Goal: Task Accomplishment & Management: Manage account settings

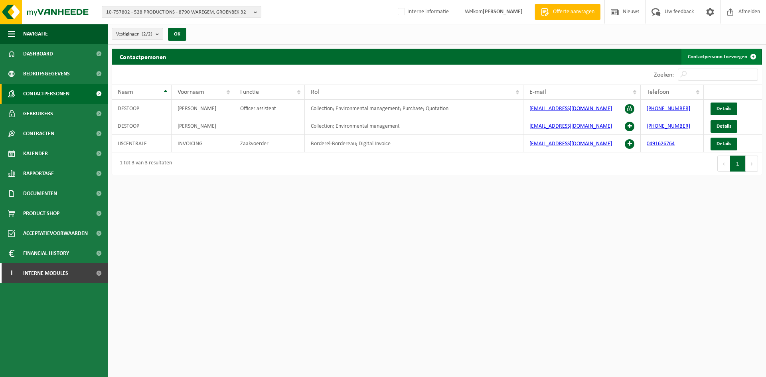
click at [710, 58] on link "Contactpersoon toevoegen" at bounding box center [722, 57] width 80 height 16
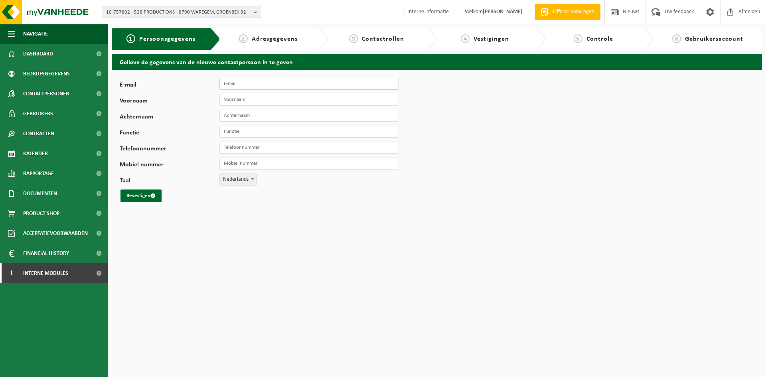
click at [319, 83] on input "E-mail" at bounding box center [310, 84] width 180 height 12
type input "[EMAIL_ADDRESS][DOMAIN_NAME]"
type input "[PERSON_NAME]"
click at [289, 117] on input "Dewuld" at bounding box center [310, 116] width 180 height 12
type input "Dewulf"
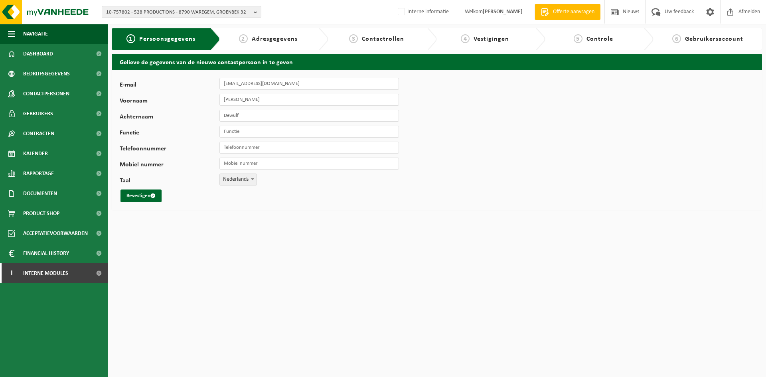
click at [277, 124] on div "E-mail dominique@528.co Voornaam Dominique Achternaam Dewulf Functie Telefoonnu…" at bounding box center [249, 140] width 259 height 125
click at [273, 130] on input "Functie" at bounding box center [310, 132] width 180 height 12
click at [311, 243] on html "10-757802 - 528 PRODUCTIONS - 8790 WAREGEM, GROENBEK 32 10-757802 - 528 PRODUCT…" at bounding box center [383, 188] width 766 height 377
click at [148, 199] on button "Bevestigen" at bounding box center [141, 196] width 41 height 13
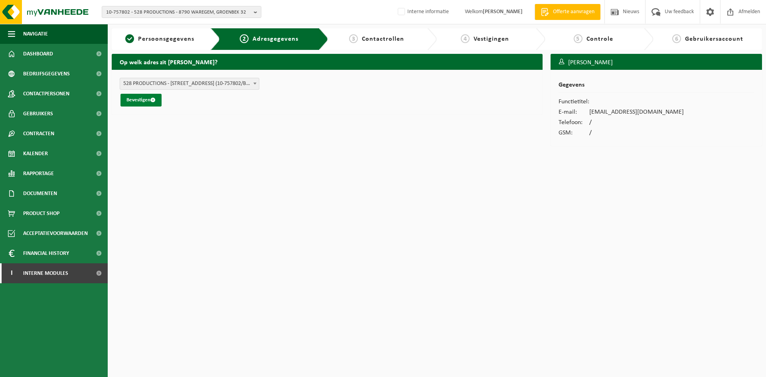
click at [147, 103] on button "Bevestigen" at bounding box center [141, 100] width 41 height 13
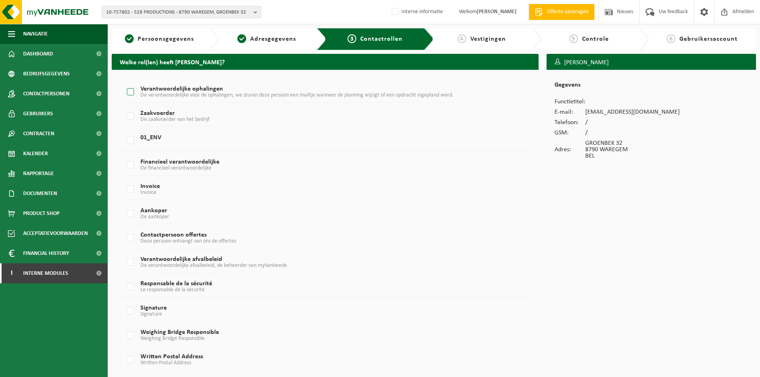
click at [197, 91] on label "Verantwoordelijke ophalingen De verantwoordelijke voor de ophalingen, we sturen…" at bounding box center [308, 92] width 366 height 12
click at [124, 82] on input "Verantwoordelijke ophalingen De verantwoordelijke voor de ophalingen, we sturen…" at bounding box center [124, 82] width 0 height 0
checkbox input "true"
click at [168, 259] on label "Verantwoordelijke afvalbeleid De verantwoordelijke afvalbeleid, de beheerder va…" at bounding box center [308, 263] width 366 height 12
click at [124, 253] on input "Verantwoordelijke afvalbeleid De verantwoordelijke afvalbeleid, de beheerder va…" at bounding box center [124, 252] width 0 height 0
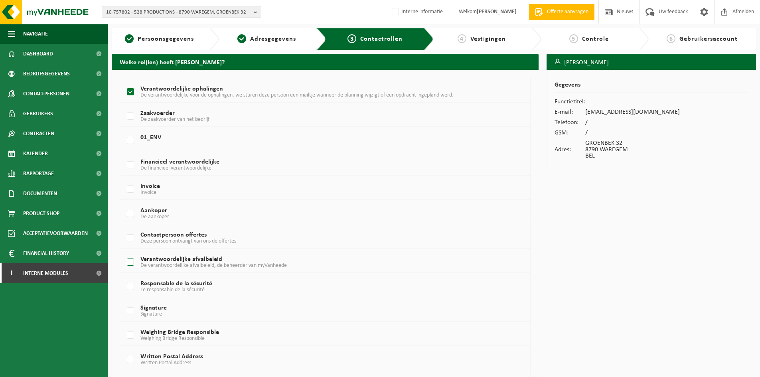
checkbox input "true"
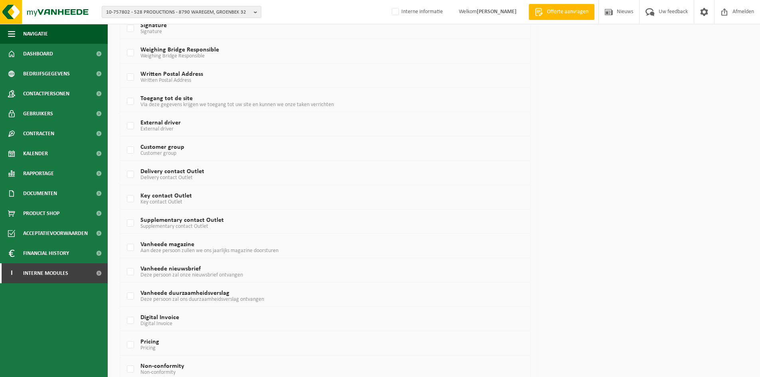
scroll to position [416, 0]
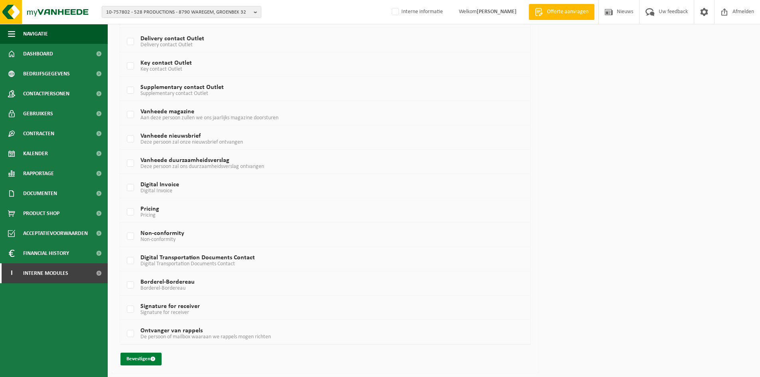
click at [152, 357] on span "submit" at bounding box center [152, 358] width 5 height 5
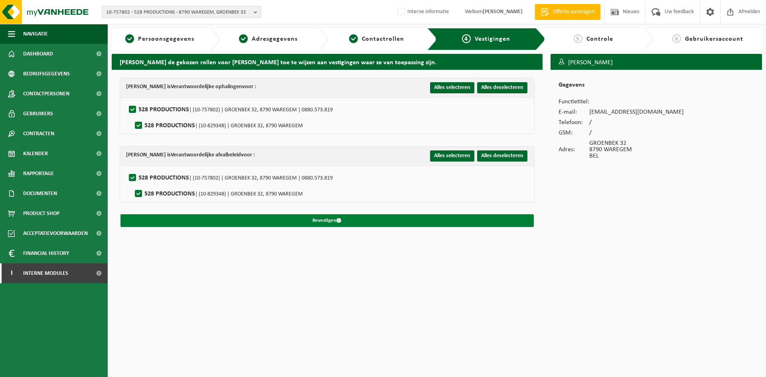
click at [336, 218] on button "Bevestigen" at bounding box center [328, 220] width 414 height 13
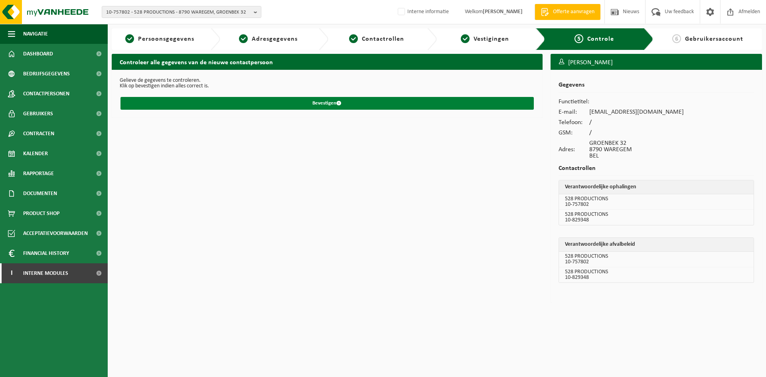
click at [379, 104] on button "Bevestigen" at bounding box center [328, 103] width 414 height 13
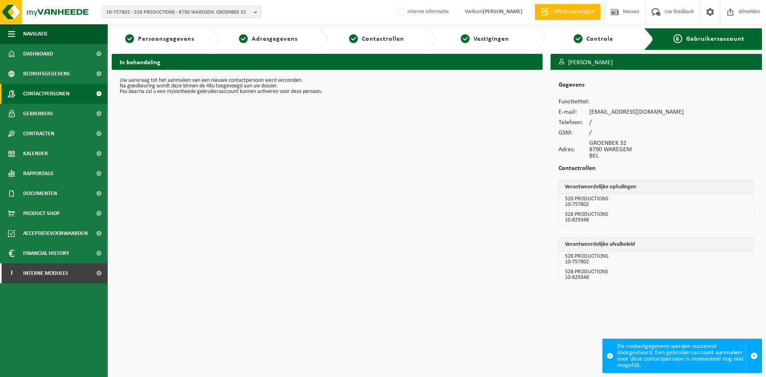
click at [54, 97] on span "Contactpersonen" at bounding box center [46, 94] width 46 height 20
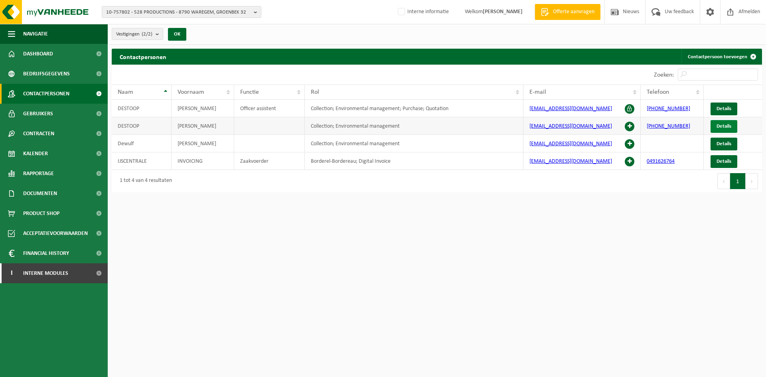
click at [726, 125] on span "Details" at bounding box center [724, 126] width 15 height 5
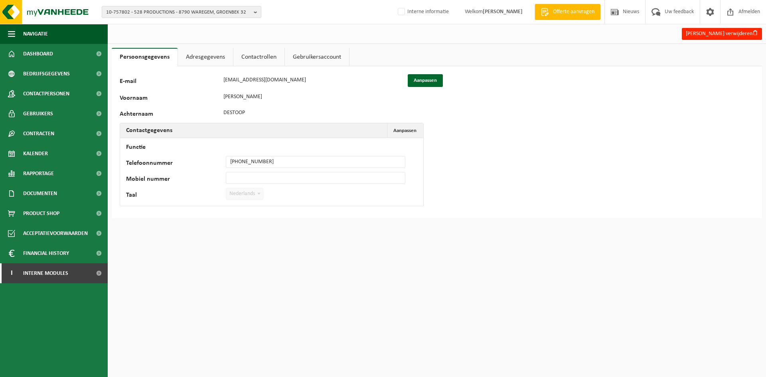
click at [212, 60] on link "Adresgegevens" at bounding box center [205, 57] width 55 height 18
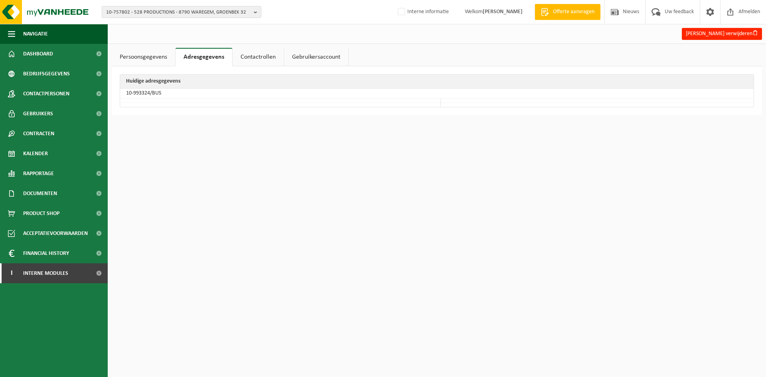
click at [260, 56] on link "Contactrollen" at bounding box center [258, 57] width 51 height 18
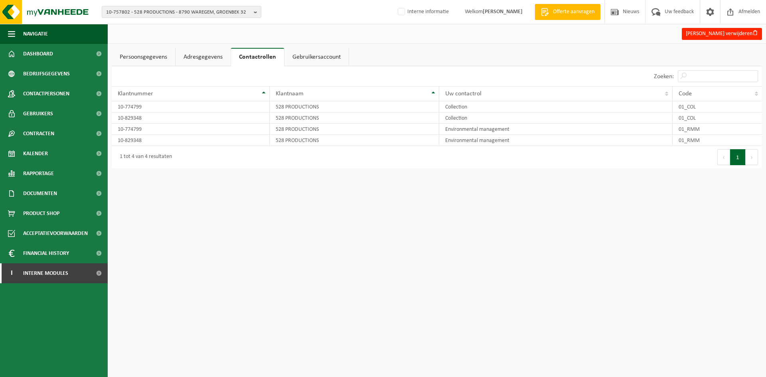
click at [212, 54] on link "Adresgegevens" at bounding box center [203, 57] width 55 height 18
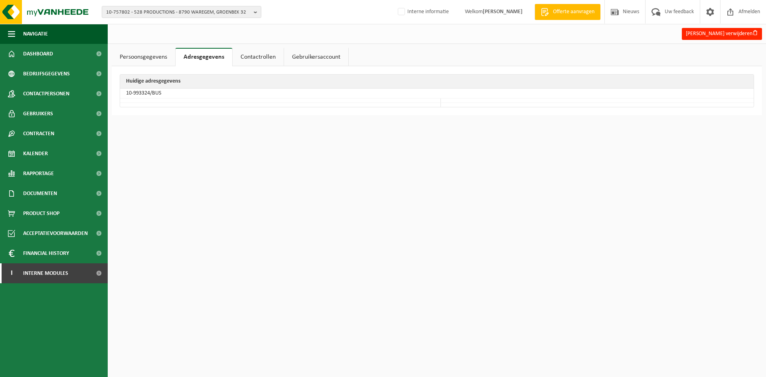
drag, startPoint x: 147, startPoint y: 94, endPoint x: 152, endPoint y: 93, distance: 4.6
click at [148, 94] on td "10-993324/BUS" at bounding box center [437, 94] width 634 height 10
drag, startPoint x: 150, startPoint y: 93, endPoint x: 125, endPoint y: 93, distance: 25.5
click at [125, 93] on td "10-993324/BUS" at bounding box center [437, 94] width 634 height 10
copy td "10-993324"
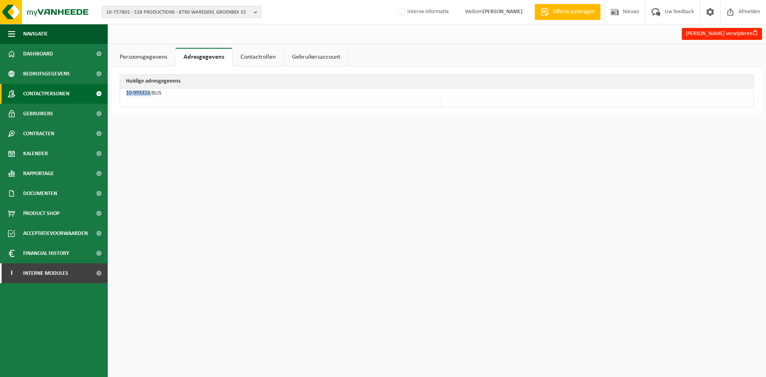
click at [71, 99] on link "Contactpersonen" at bounding box center [54, 94] width 108 height 20
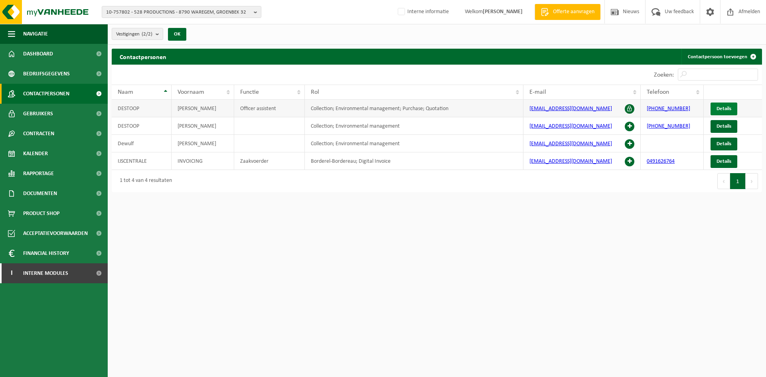
click at [728, 108] on span "Details" at bounding box center [724, 108] width 15 height 5
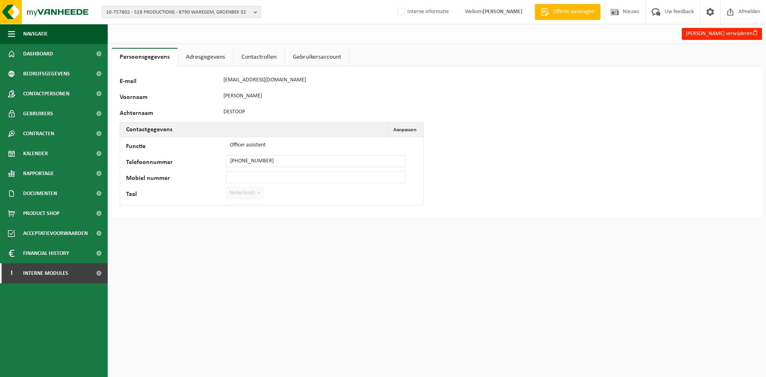
click at [213, 57] on link "Adresgegevens" at bounding box center [205, 57] width 55 height 18
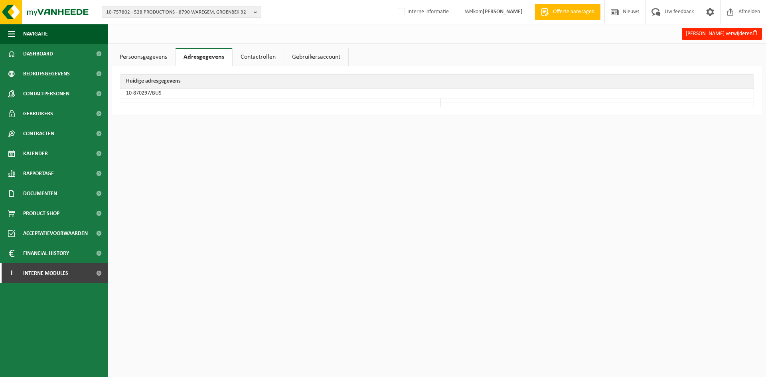
click at [138, 94] on td "10-870297/BUS" at bounding box center [437, 94] width 634 height 10
drag, startPoint x: 150, startPoint y: 93, endPoint x: 127, endPoint y: 94, distance: 23.2
click at [127, 94] on td "10-870297/BUS" at bounding box center [437, 94] width 634 height 10
copy td "10-870297"
click at [52, 91] on span "Contactpersonen" at bounding box center [46, 94] width 46 height 20
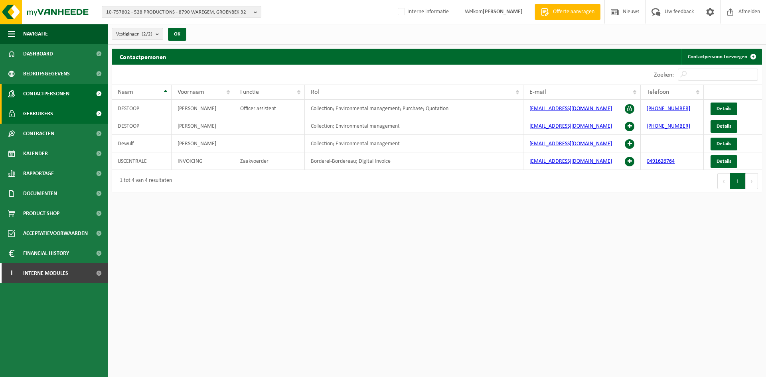
click at [61, 110] on link "Gebruikers" at bounding box center [54, 114] width 108 height 20
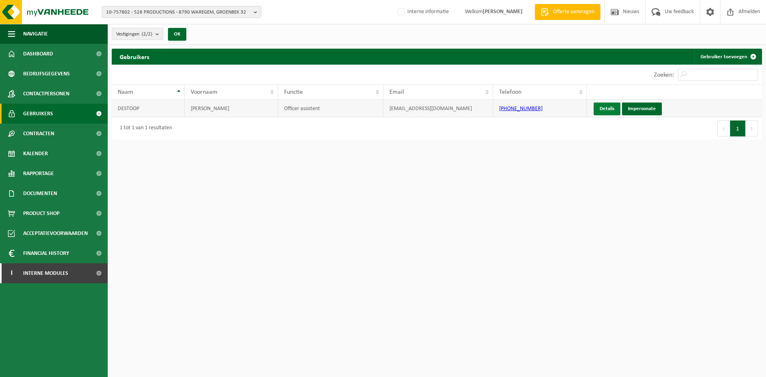
click at [600, 107] on link "Details" at bounding box center [607, 109] width 27 height 13
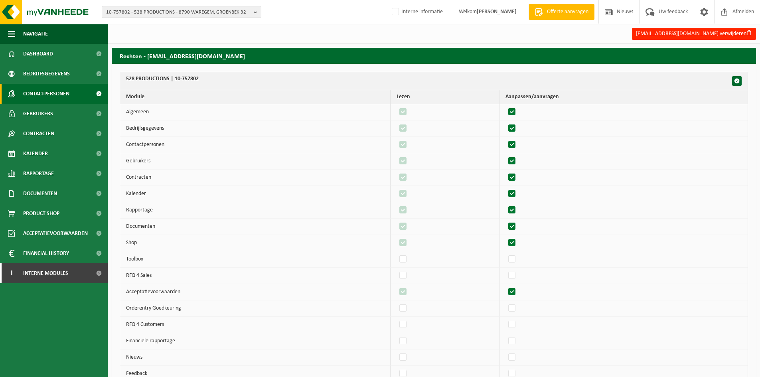
click at [73, 97] on link "Contactpersonen" at bounding box center [54, 94] width 108 height 20
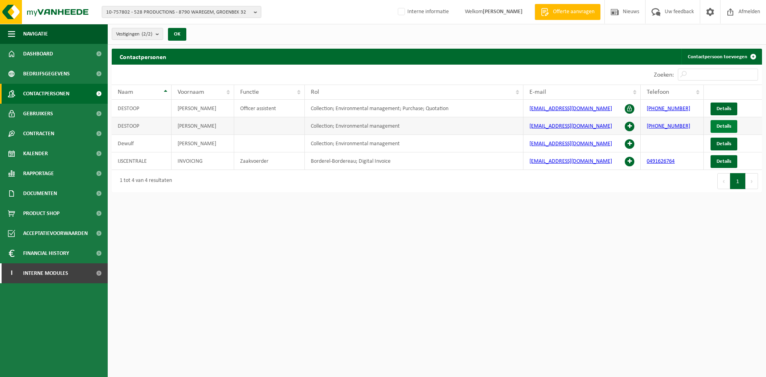
click at [721, 128] on span "Details" at bounding box center [724, 126] width 15 height 5
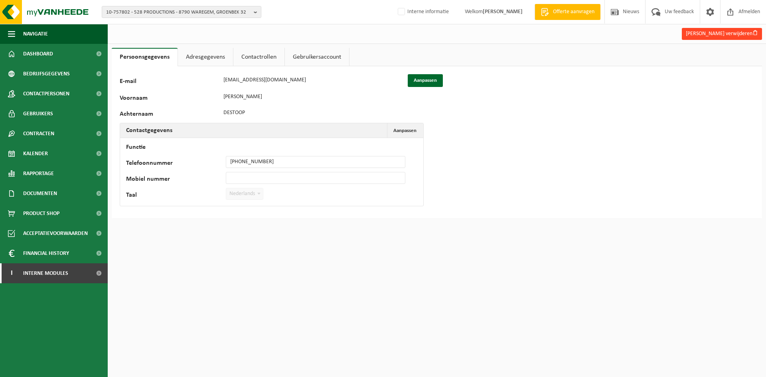
drag, startPoint x: 0, startPoint y: 0, endPoint x: 739, endPoint y: 35, distance: 740.1
click at [739, 35] on button "[PERSON_NAME] verwijderen" at bounding box center [722, 34] width 80 height 12
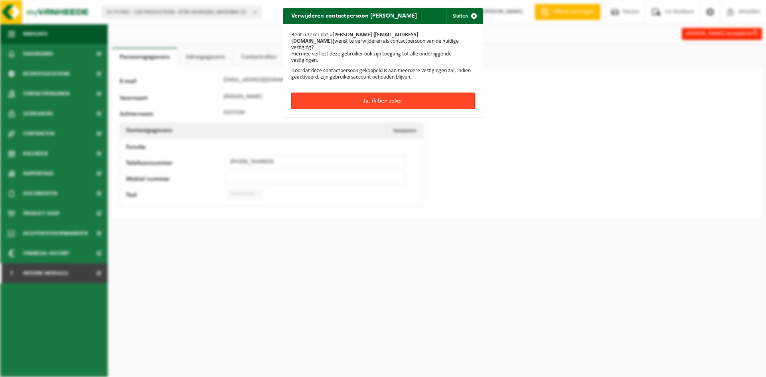
click at [391, 93] on button "Ja, ik ben zeker" at bounding box center [383, 101] width 184 height 17
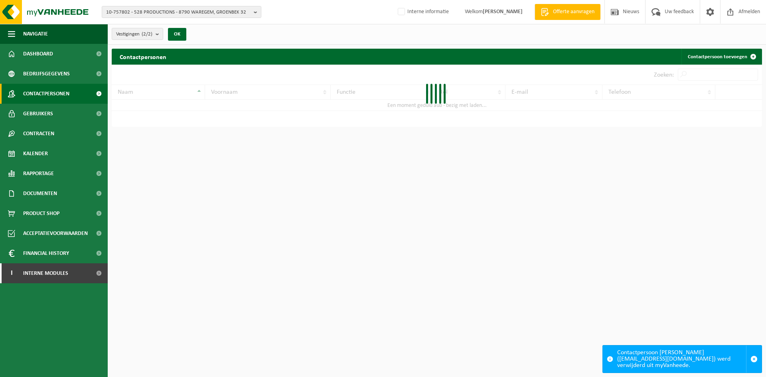
click at [60, 94] on span "Contactpersonen" at bounding box center [46, 94] width 46 height 20
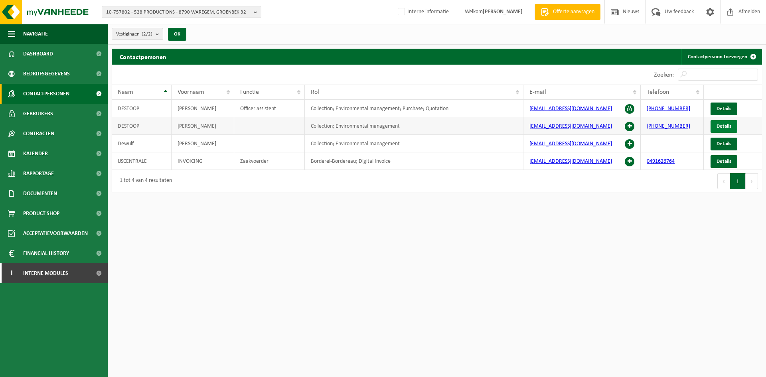
click at [729, 124] on span "Details" at bounding box center [724, 126] width 15 height 5
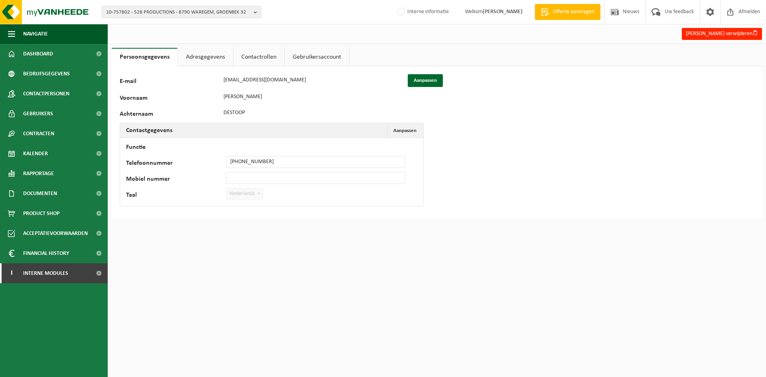
click at [243, 55] on link "Contactrollen" at bounding box center [259, 57] width 51 height 18
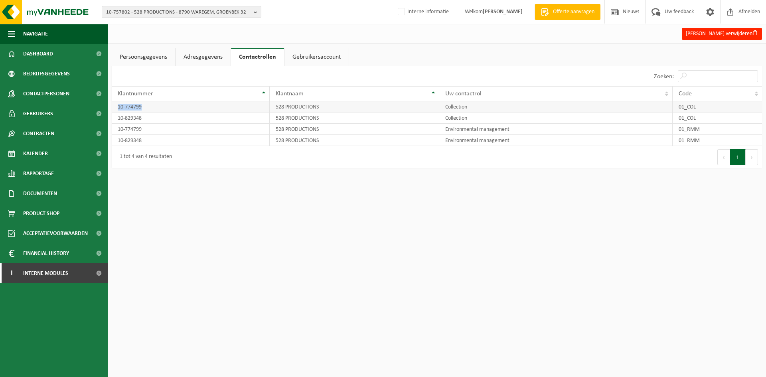
drag, startPoint x: 149, startPoint y: 107, endPoint x: 114, endPoint y: 111, distance: 34.9
click at [114, 111] on td "10-774799" at bounding box center [191, 106] width 158 height 11
copy td "10-774799"
click at [169, 10] on span "10-757802 - 528 PRODUCTIONS - 8790 WAREGEM, GROENBEK 32" at bounding box center [178, 12] width 144 height 12
click at [340, 264] on html "10-757802 - 528 PRODUCTIONS - 8790 WAREGEM, GROENBEK 32 10-757802 - 528 PRODUCT…" at bounding box center [383, 188] width 766 height 377
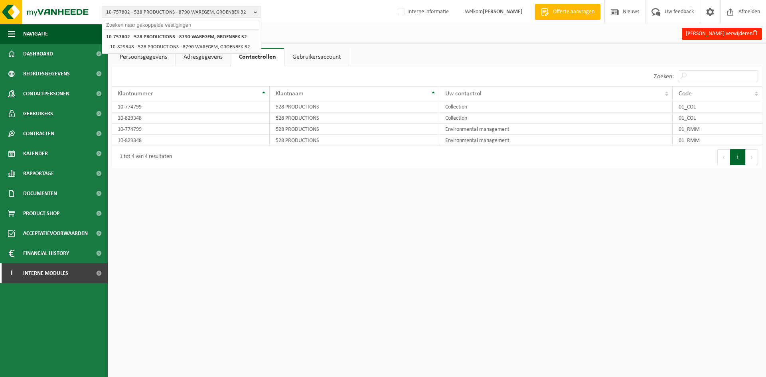
click at [331, 270] on html "10-757802 - 528 PRODUCTIONS - 8790 WAREGEM, GROENBEK 32 10-757802 - 528 PRODUCT…" at bounding box center [383, 188] width 766 height 377
click at [142, 16] on span "10-757802 - 528 PRODUCTIONS - 8790 WAREGEM, GROENBEK 32" at bounding box center [178, 12] width 144 height 12
click at [150, 11] on span "10-757802 - 528 PRODUCTIONS - 8790 WAREGEM, GROENBEK 32" at bounding box center [178, 12] width 144 height 12
click at [152, 26] on input "text" at bounding box center [182, 25] width 156 height 10
paste input "10-755664"
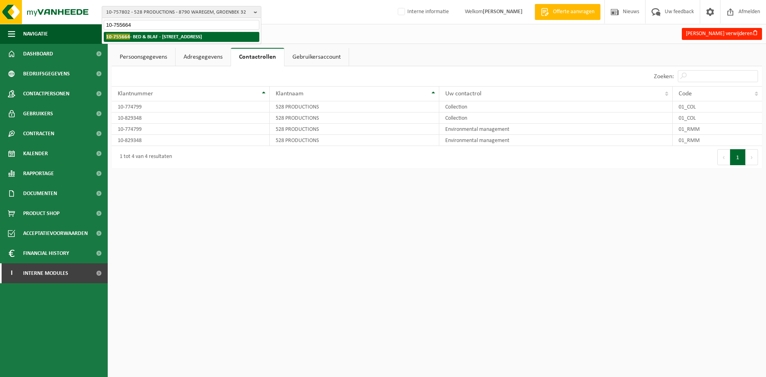
type input "10-755664"
click at [155, 36] on strong "10-755664 - BED & BLAF - 8630 AVEKAPELLE, ROESDAMMESTRAAT 31" at bounding box center [154, 37] width 96 height 6
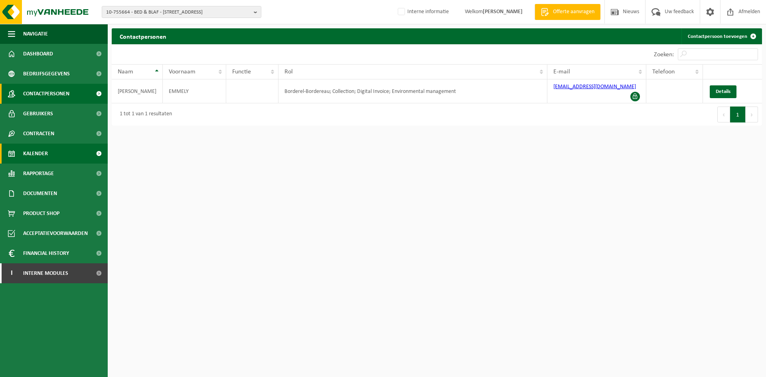
click at [53, 150] on link "Kalender" at bounding box center [54, 154] width 108 height 20
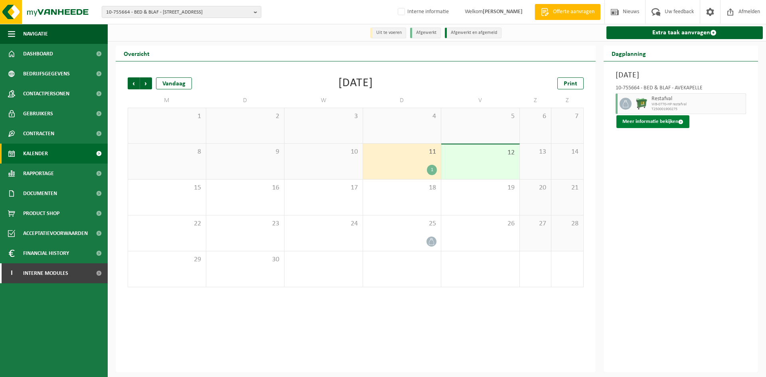
click at [647, 120] on button "Meer informatie bekijken" at bounding box center [653, 121] width 73 height 13
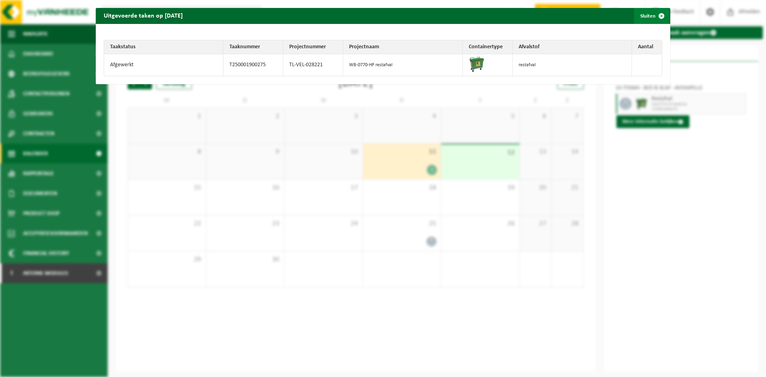
click at [661, 19] on span "button" at bounding box center [662, 16] width 16 height 16
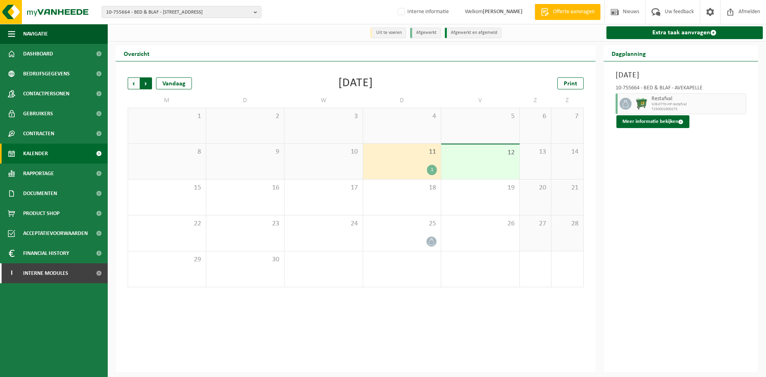
click at [138, 85] on span "Vorige" at bounding box center [134, 83] width 12 height 12
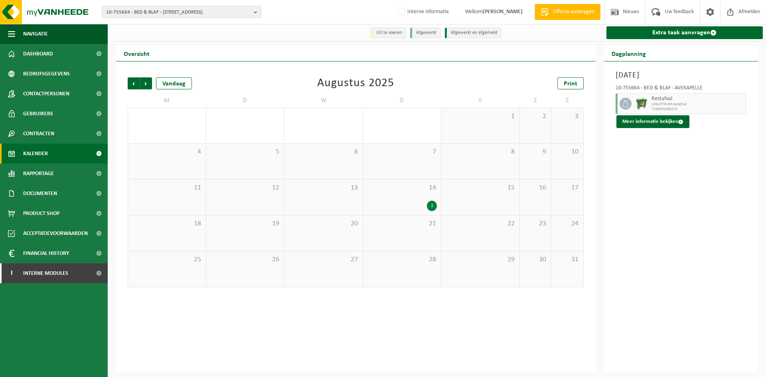
click at [410, 199] on div "14 1" at bounding box center [402, 198] width 78 height 36
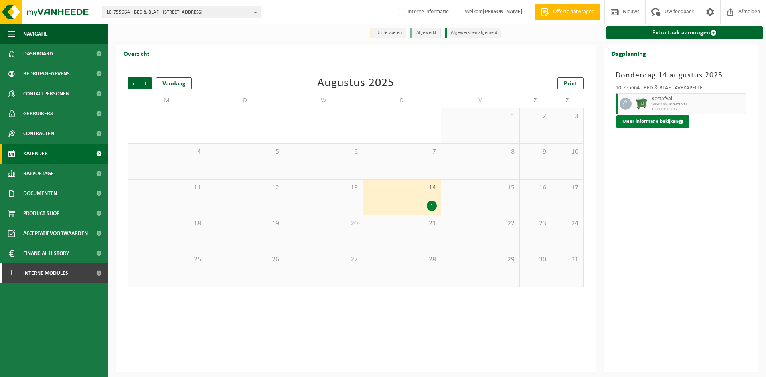
click at [665, 121] on button "Meer informatie bekijken" at bounding box center [653, 121] width 73 height 13
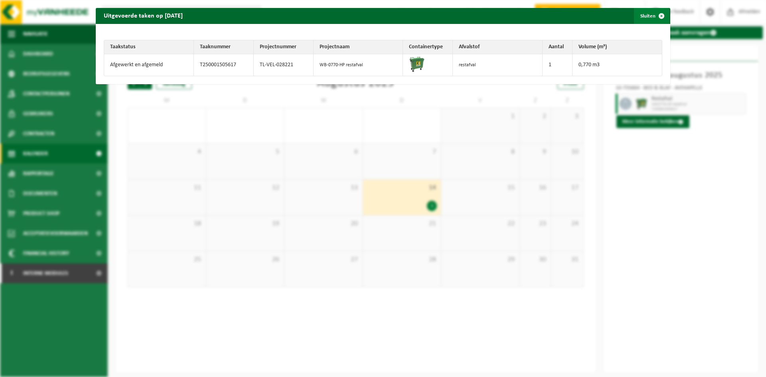
click at [641, 18] on button "Sluiten" at bounding box center [652, 16] width 36 height 16
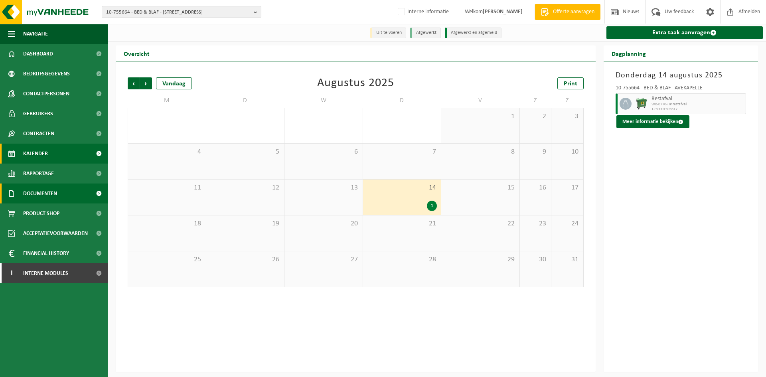
click at [50, 196] on span "Documenten" at bounding box center [40, 194] width 34 height 20
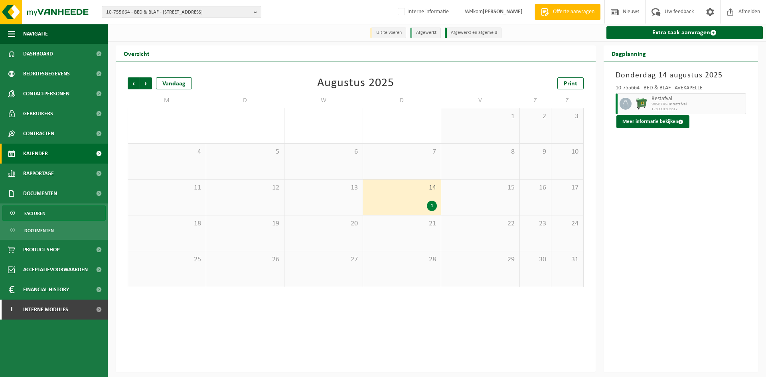
click at [48, 214] on link "Facturen" at bounding box center [54, 213] width 104 height 15
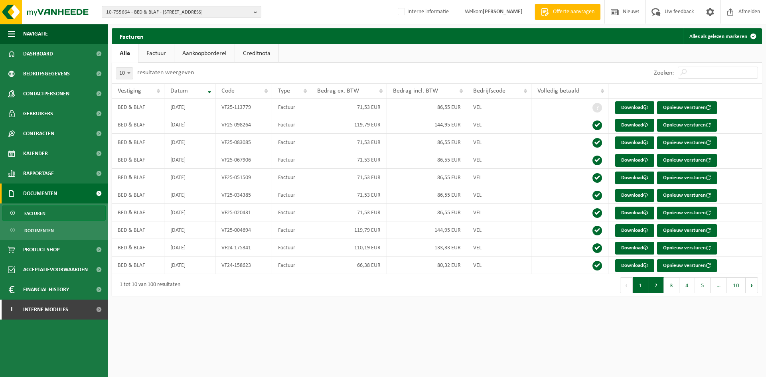
click at [662, 285] on button "2" at bounding box center [657, 285] width 16 height 16
click at [672, 287] on button "3" at bounding box center [672, 285] width 16 height 16
click at [692, 284] on button "4" at bounding box center [688, 285] width 16 height 16
click at [702, 283] on button "5" at bounding box center [703, 285] width 16 height 16
click at [714, 282] on span "…" at bounding box center [719, 285] width 16 height 16
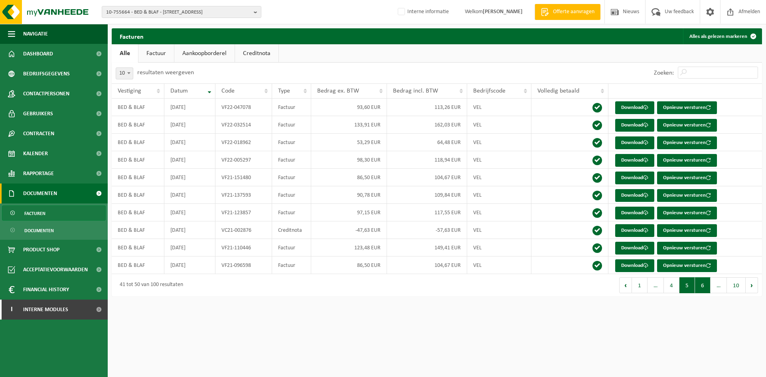
click at [702, 284] on button "6" at bounding box center [703, 285] width 16 height 16
click at [638, 163] on link "Download" at bounding box center [634, 160] width 39 height 13
click at [705, 286] on button "7" at bounding box center [703, 285] width 16 height 16
click at [715, 286] on button "9" at bounding box center [720, 285] width 16 height 16
click at [733, 292] on button "10" at bounding box center [736, 285] width 19 height 16
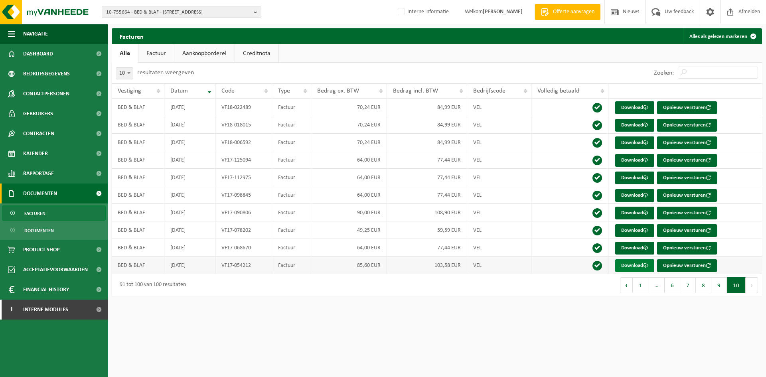
click at [633, 269] on link "Download" at bounding box center [634, 265] width 39 height 13
click at [646, 249] on span at bounding box center [645, 247] width 5 height 5
